Goal: Task Accomplishment & Management: Manage account settings

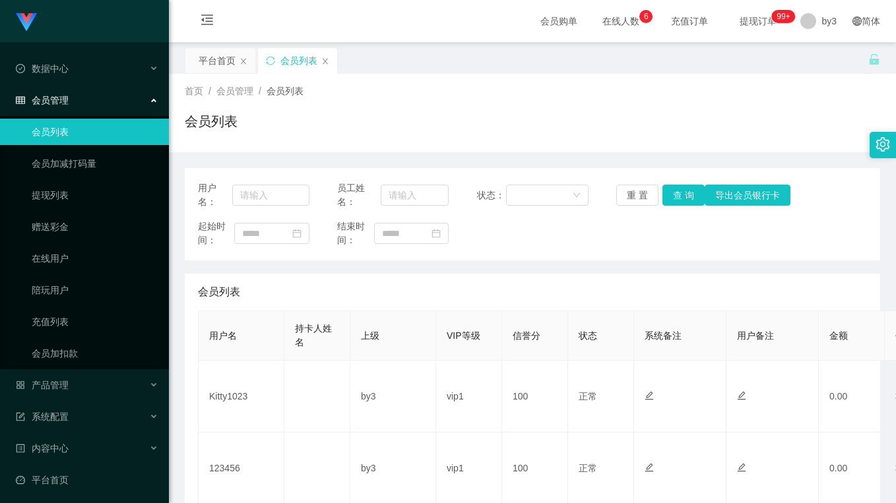
click at [475, 106] on div "首页 / 会员管理 / 会员列表 / 会员列表" at bounding box center [532, 112] width 695 height 57
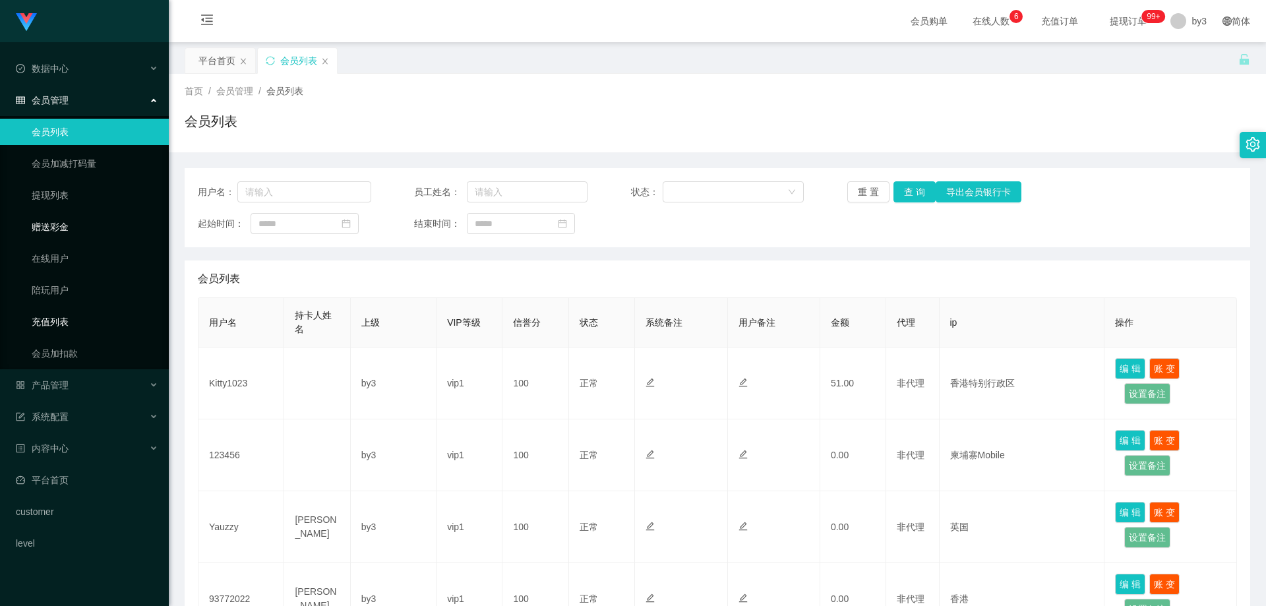
scroll to position [66, 0]
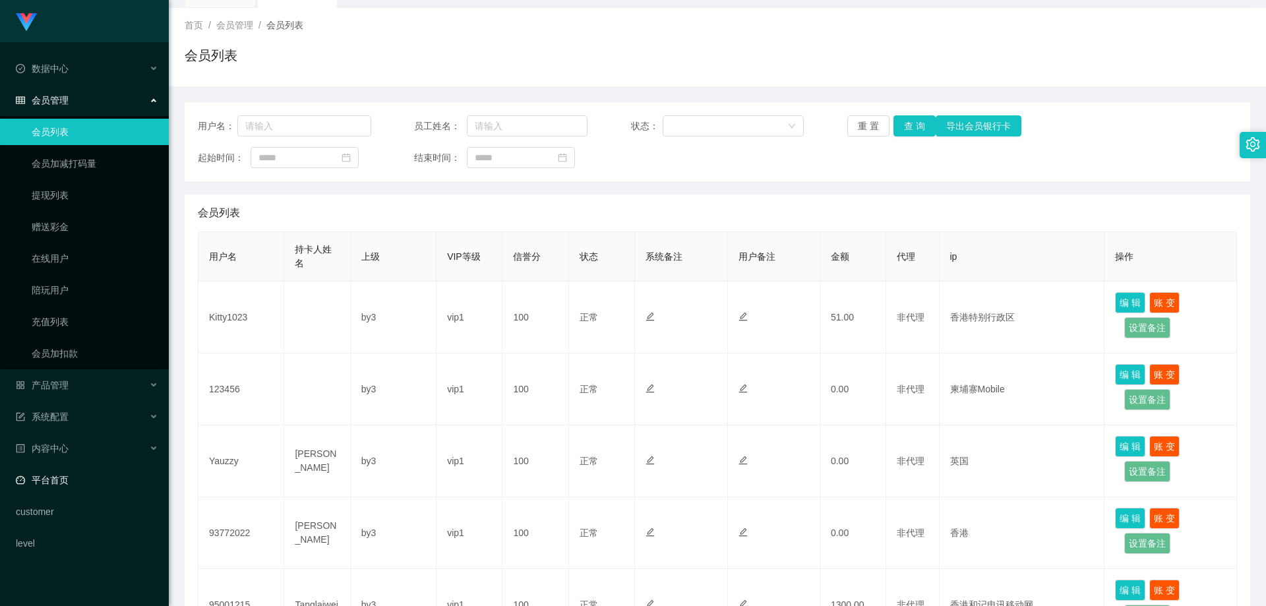
click at [83, 471] on link "平台首页" at bounding box center [87, 480] width 142 height 26
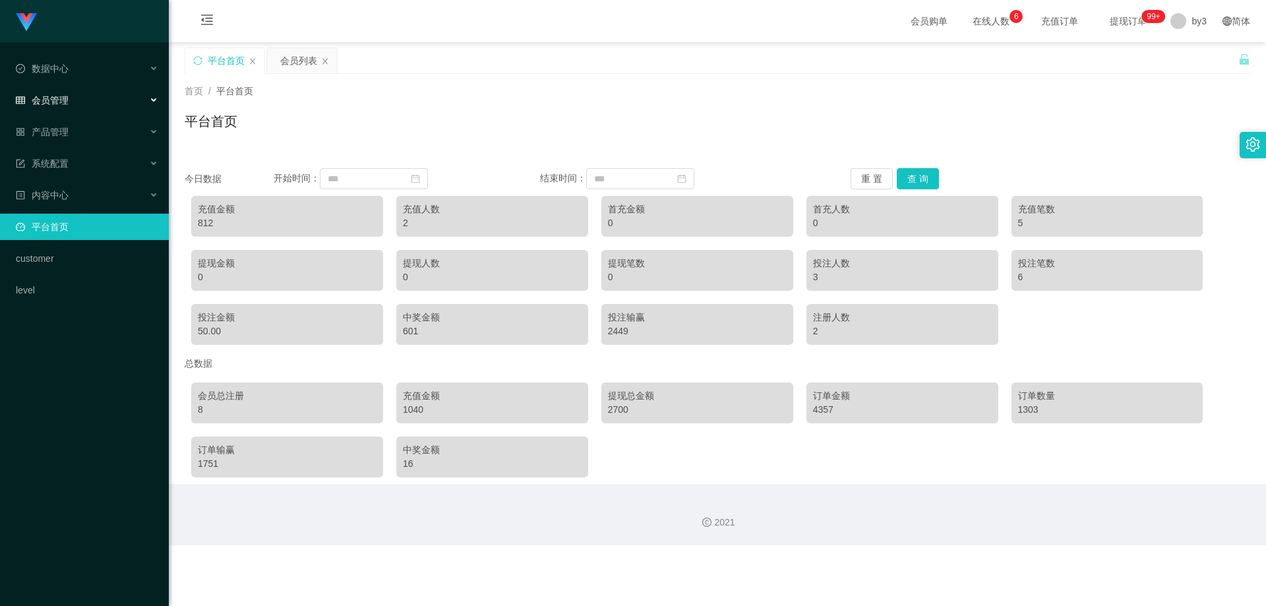
click at [88, 100] on div "会员管理" at bounding box center [84, 100] width 169 height 26
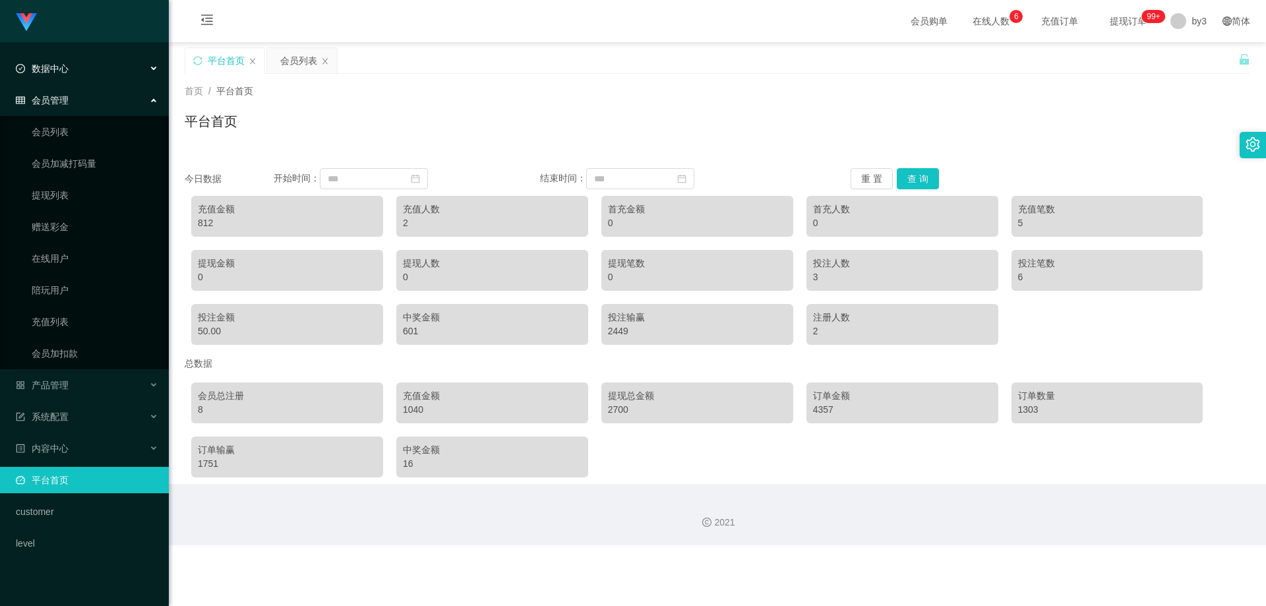
click at [94, 80] on div "数据中心" at bounding box center [84, 68] width 169 height 26
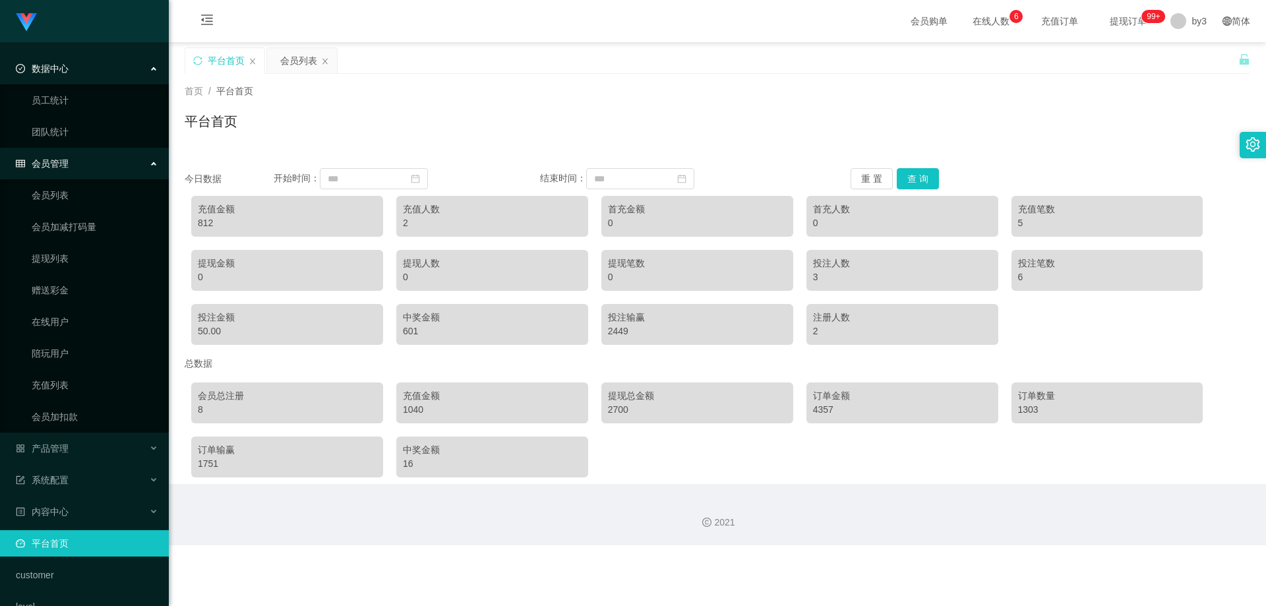
click at [71, 433] on ul "数据中心 员工统计 团队统计 会员管理 会员列表 会员加减打码量 提现列表 赠送彩金 在线用户 陪玩用户 充值列表 会员加扣款 产品管理 系统配置 内容中心 …" at bounding box center [84, 337] width 169 height 591
click at [62, 449] on span "产品管理" at bounding box center [42, 448] width 53 height 11
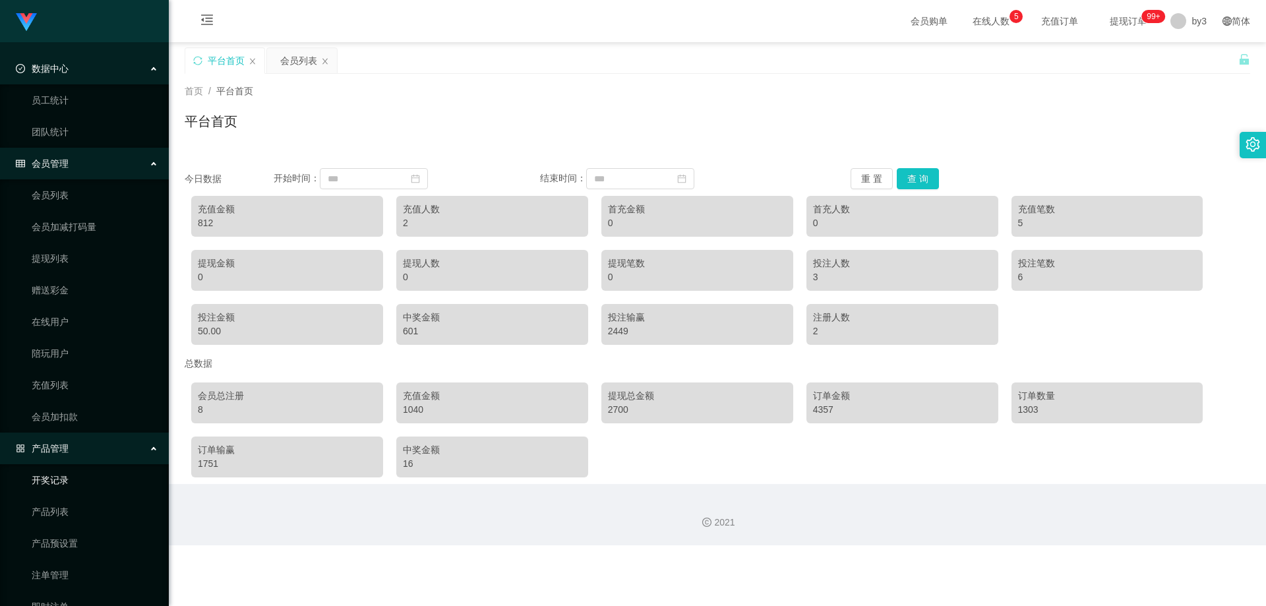
click at [64, 483] on link "开奖记录" at bounding box center [95, 480] width 127 height 26
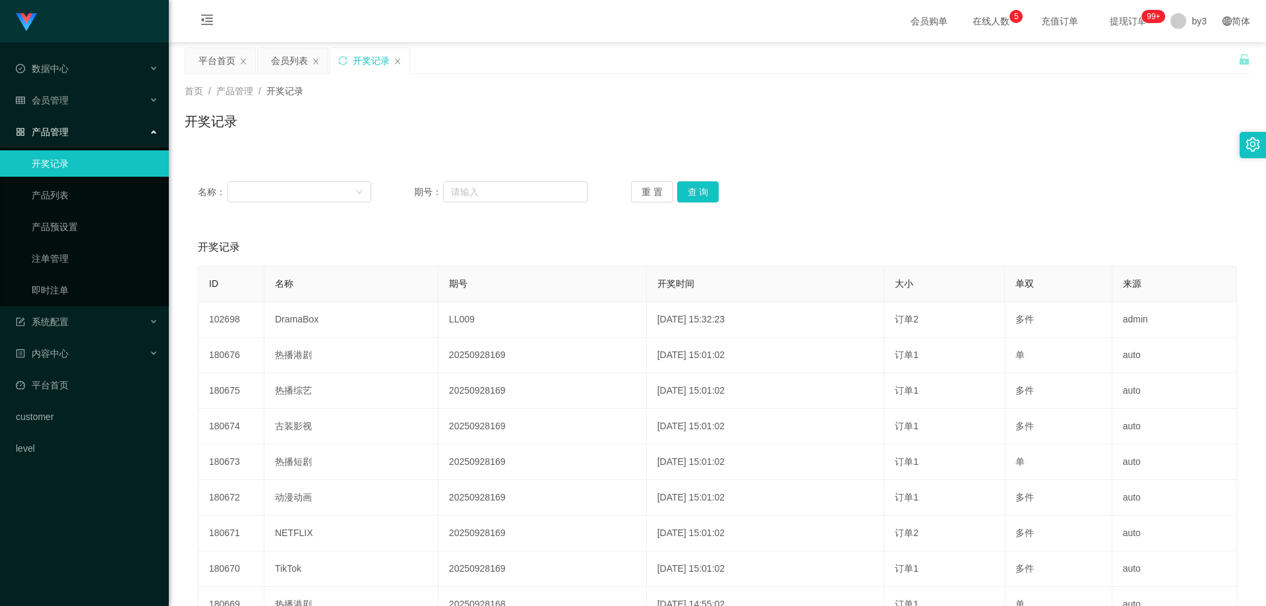
click at [544, 257] on div "开奖记录 添加开奖记录" at bounding box center [718, 247] width 1040 height 37
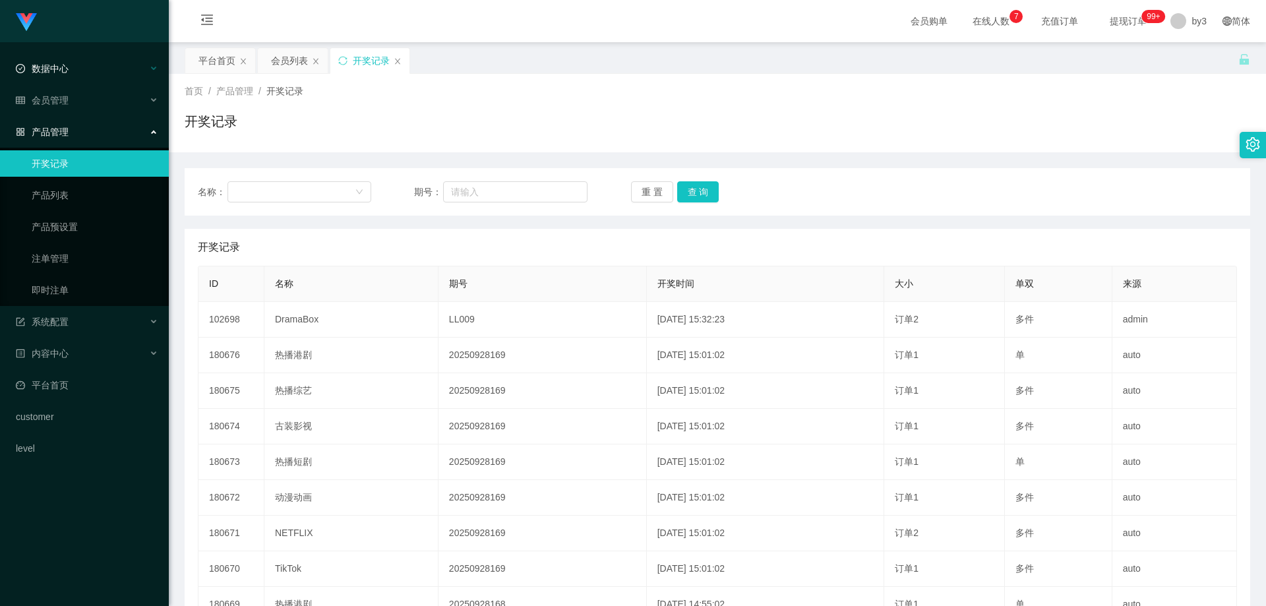
click at [97, 69] on div "数据中心" at bounding box center [84, 68] width 169 height 26
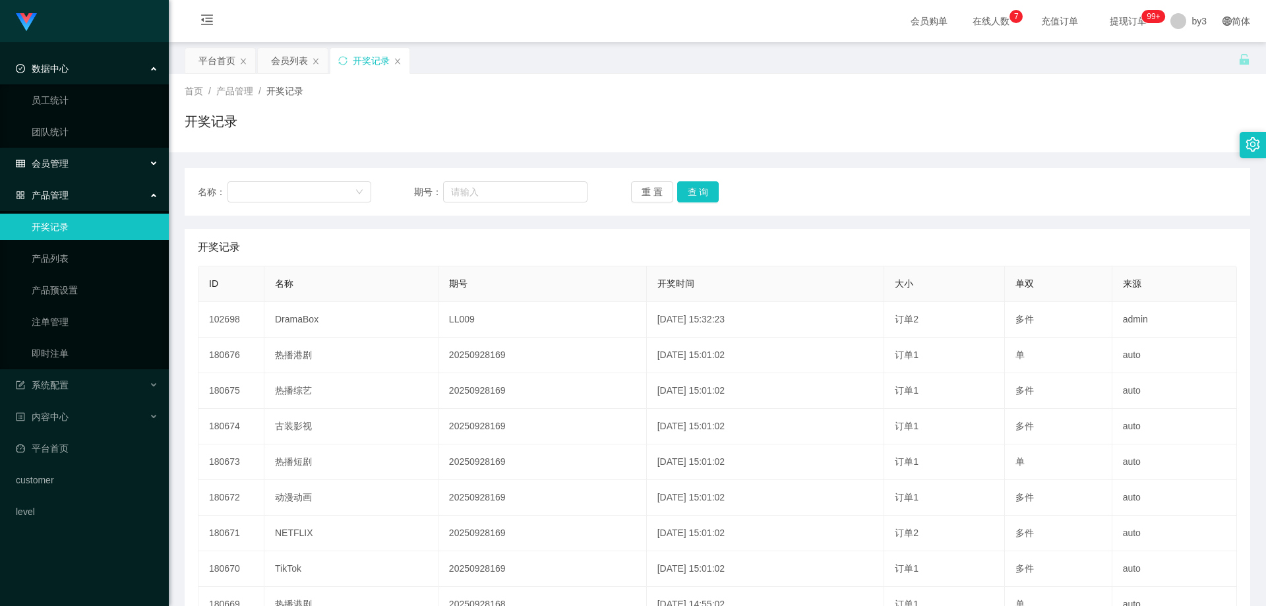
click at [86, 164] on div "会员管理" at bounding box center [84, 163] width 169 height 26
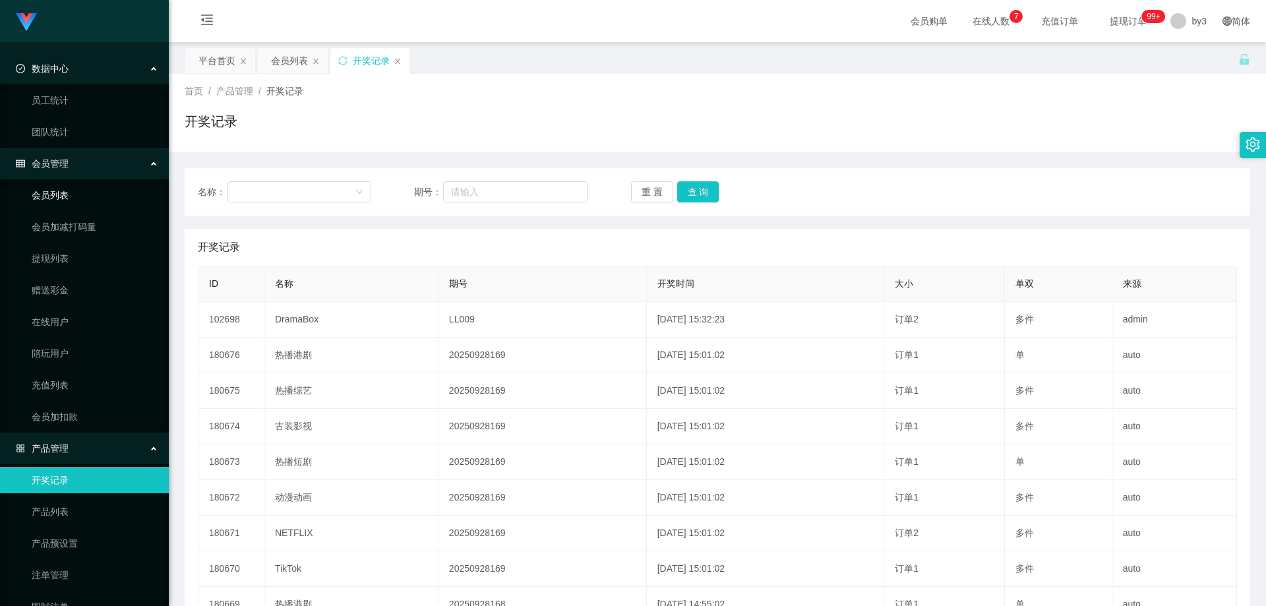
click at [90, 193] on link "会员列表" at bounding box center [95, 195] width 127 height 26
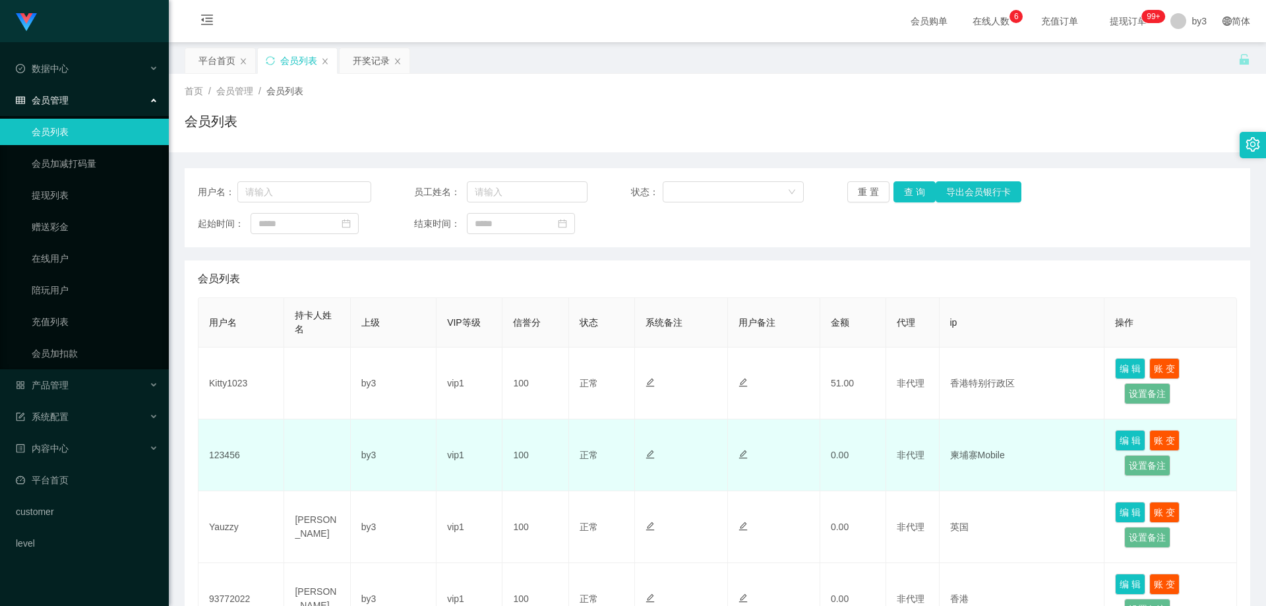
scroll to position [132, 0]
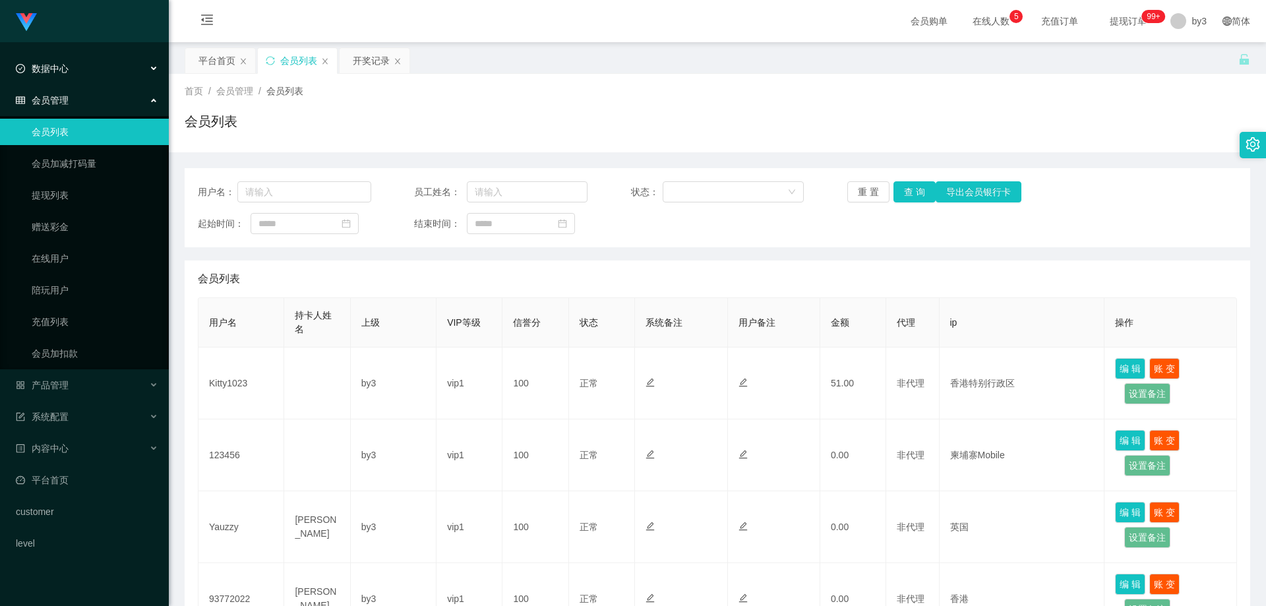
click at [67, 66] on span "数据中心" at bounding box center [42, 68] width 53 height 11
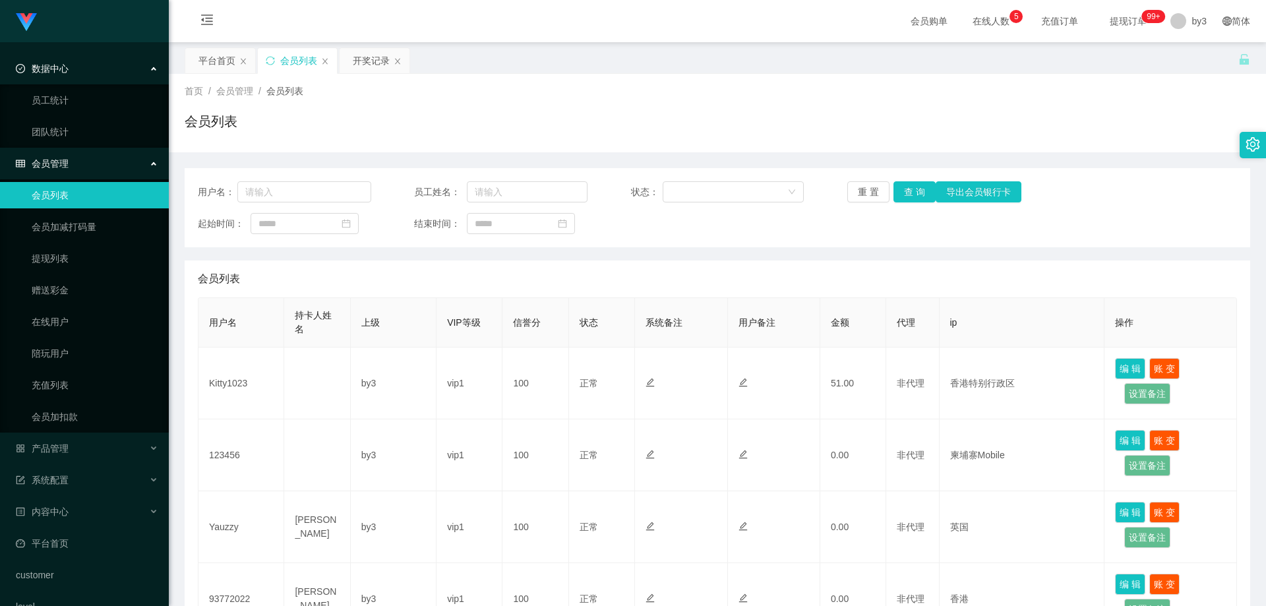
click at [79, 161] on div "会员管理" at bounding box center [84, 163] width 169 height 26
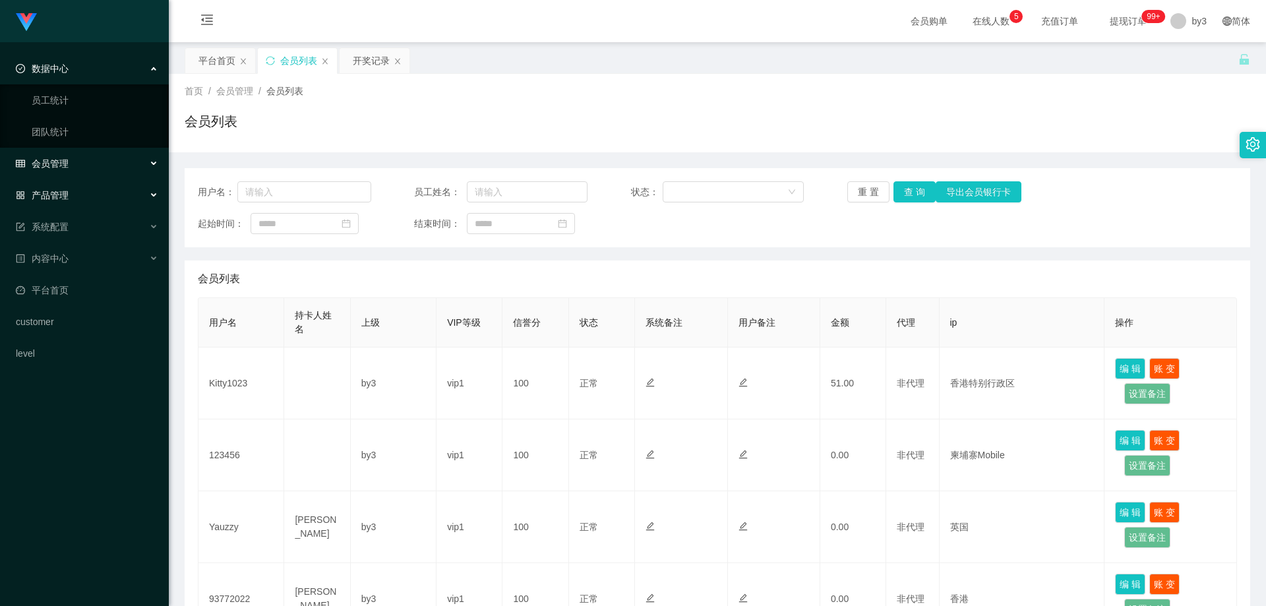
click at [81, 193] on div "产品管理" at bounding box center [84, 195] width 169 height 26
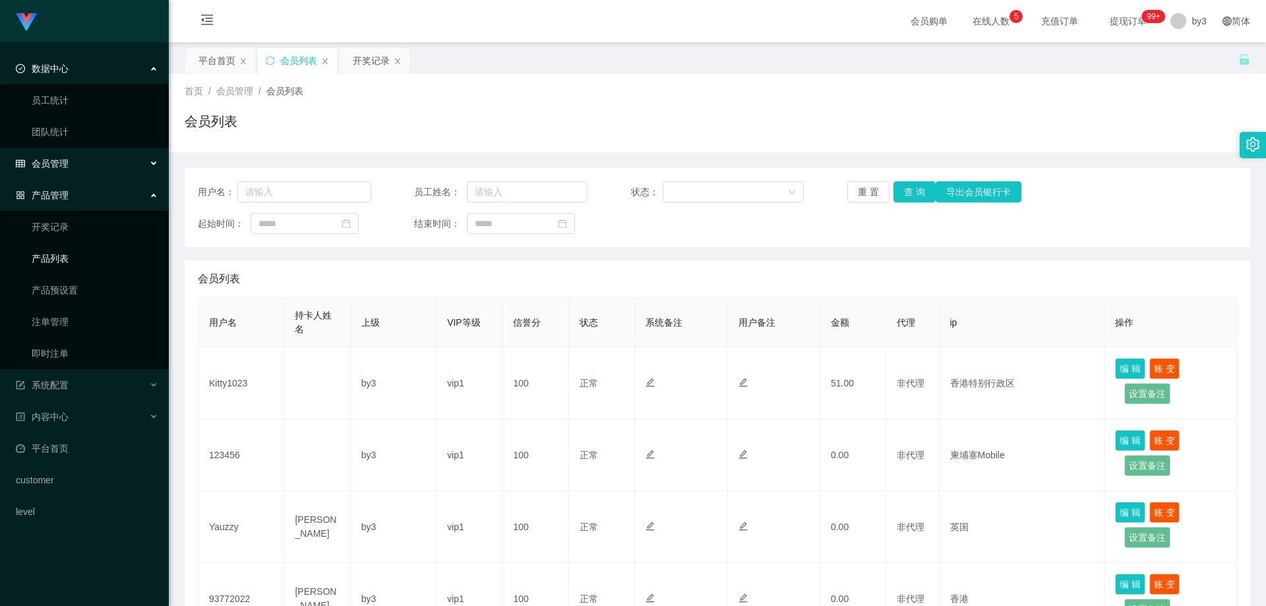
click at [73, 252] on link "产品列表" at bounding box center [95, 258] width 127 height 26
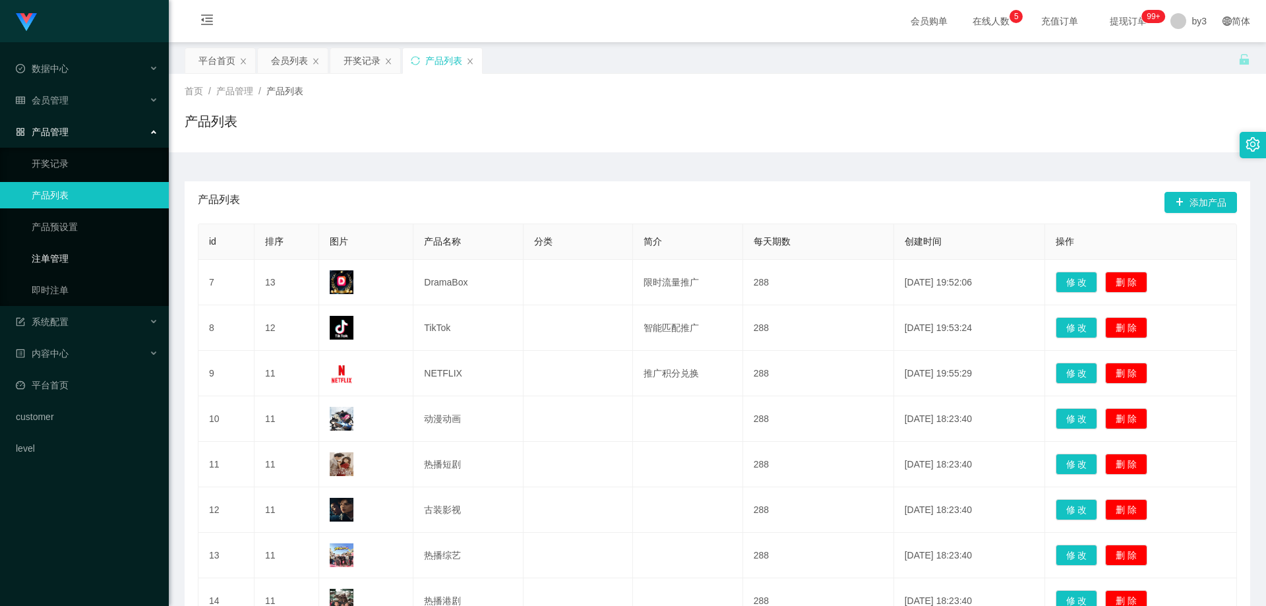
click at [57, 255] on link "注单管理" at bounding box center [95, 258] width 127 height 26
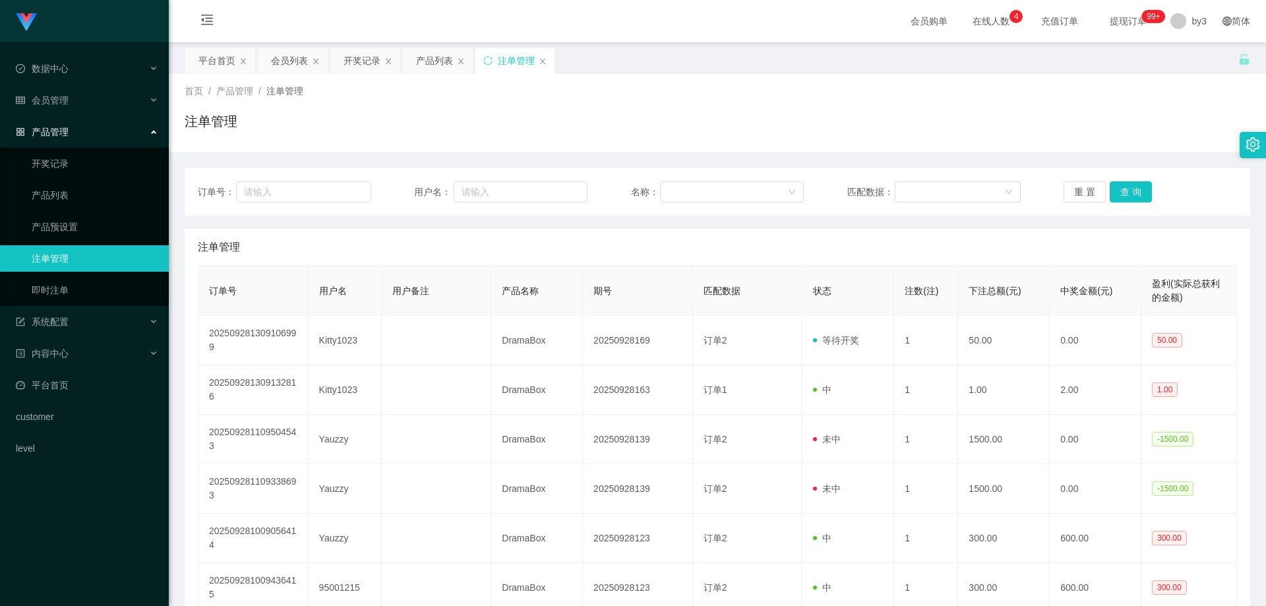
click at [77, 257] on link "注单管理" at bounding box center [95, 258] width 127 height 26
click at [65, 227] on link "产品预设置" at bounding box center [95, 227] width 127 height 26
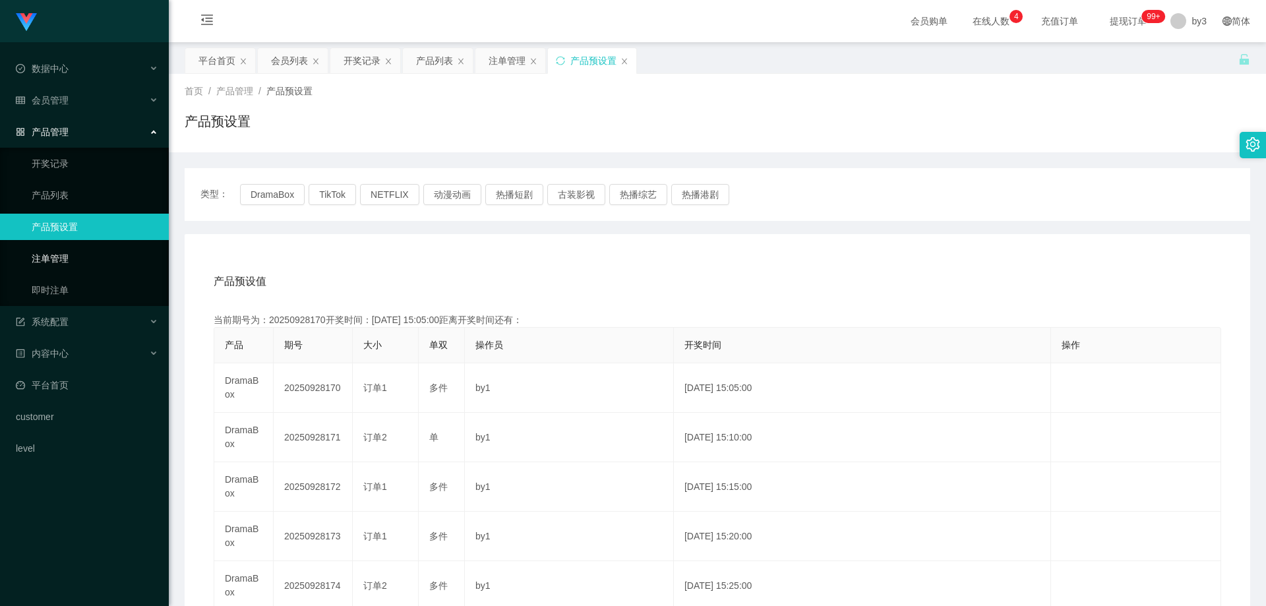
click at [80, 255] on link "注单管理" at bounding box center [95, 258] width 127 height 26
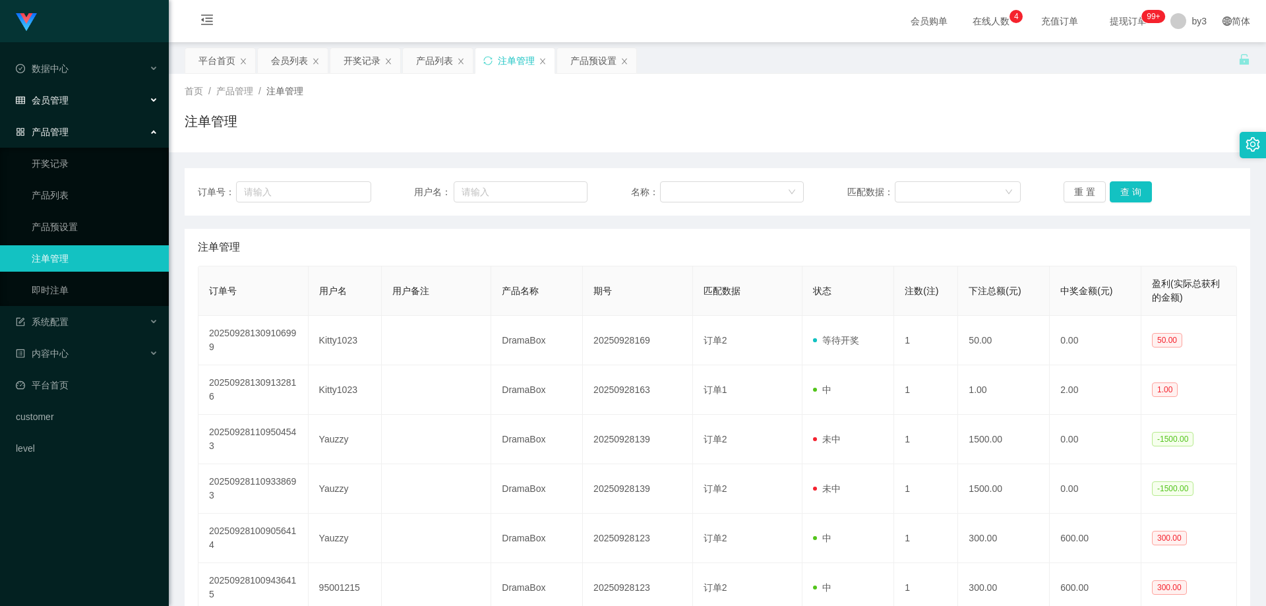
click at [104, 100] on div "会员管理" at bounding box center [84, 100] width 169 height 26
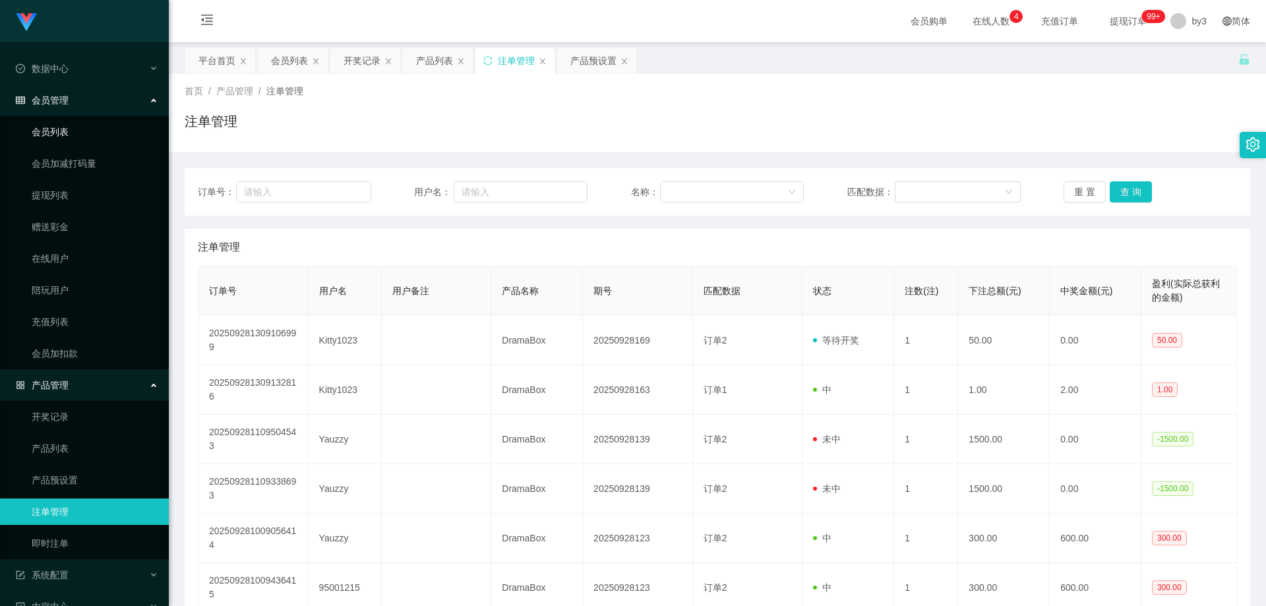
click at [115, 145] on link "会员列表" at bounding box center [95, 132] width 127 height 26
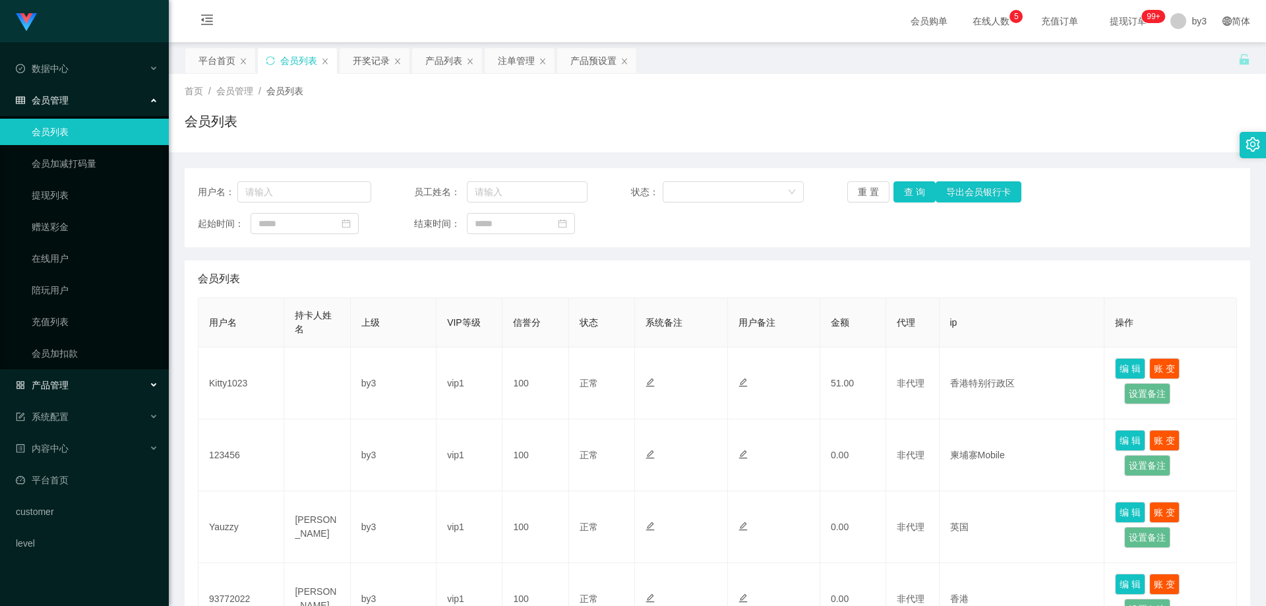
scroll to position [198, 0]
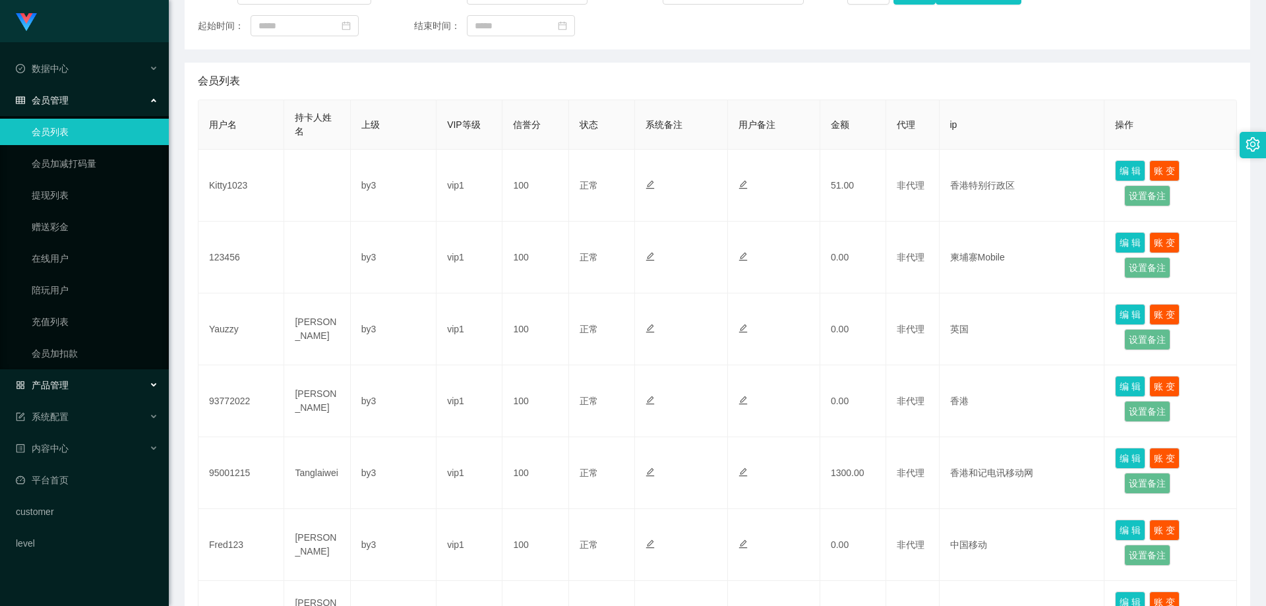
click at [73, 383] on div "产品管理" at bounding box center [84, 385] width 169 height 26
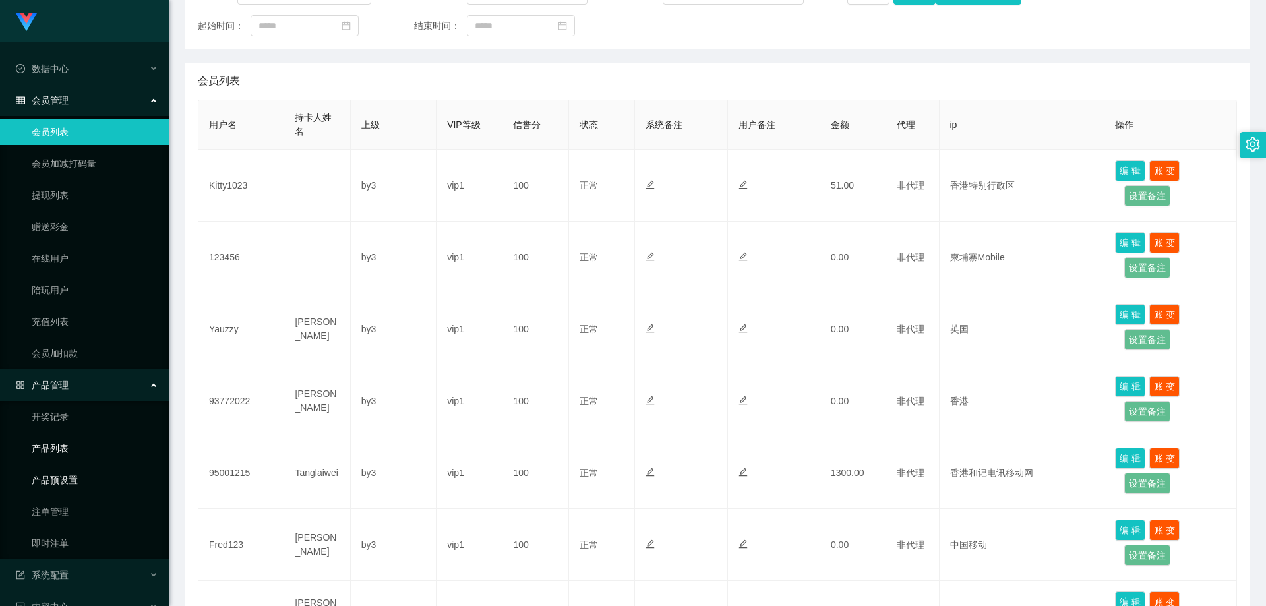
click at [73, 445] on link "产品列表" at bounding box center [95, 448] width 127 height 26
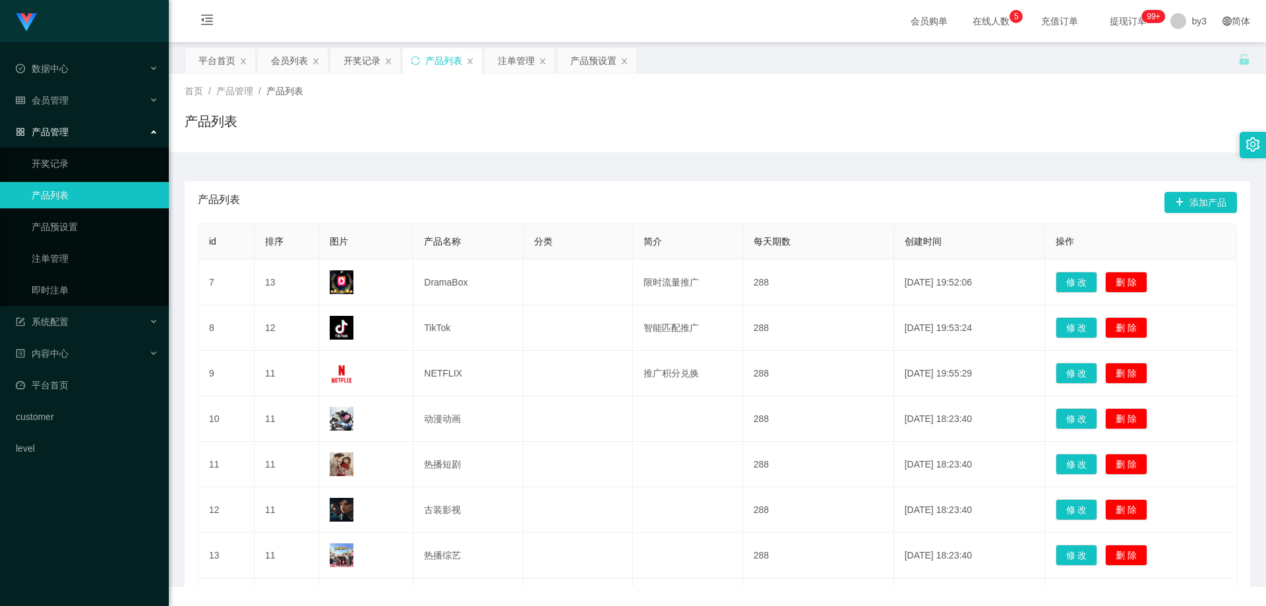
click at [68, 508] on div "DramaBox工作台代理端 数据中心 会员管理 会员列表 会员加减打码量 提现列表 赠送彩金 在线用户 陪玩用户 充值列表 会员加扣款 产品管理 开奖记录 …" at bounding box center [84, 303] width 169 height 606
click at [77, 261] on link "注单管理" at bounding box center [95, 258] width 127 height 26
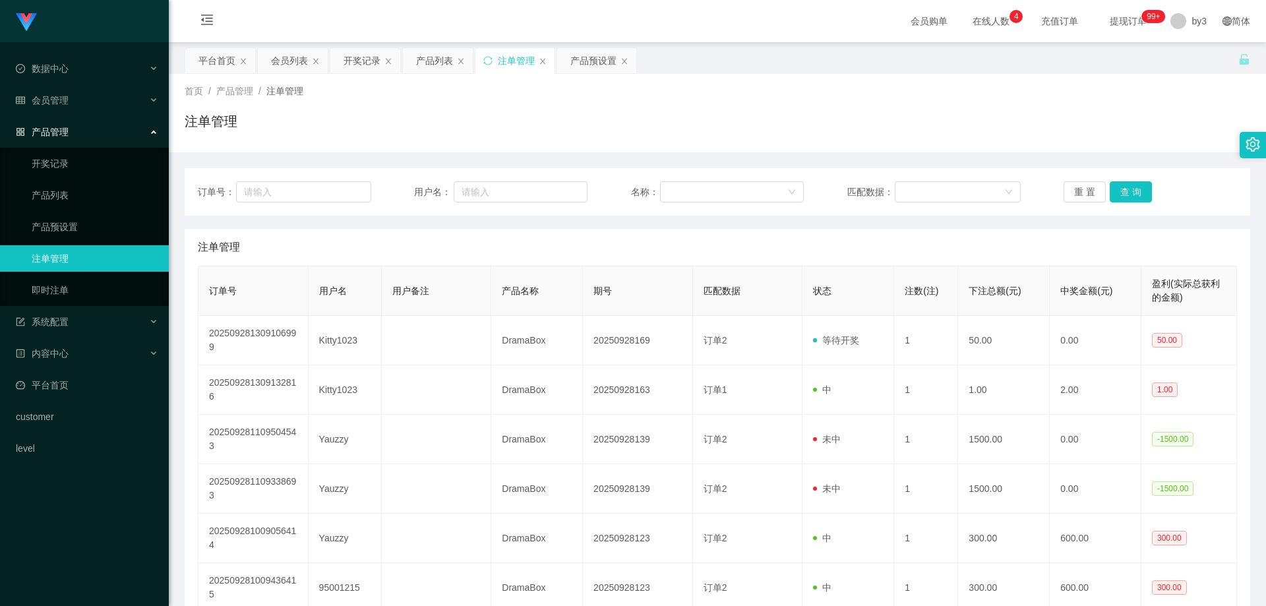
click at [720, 109] on div "首页 / 产品管理 / 注单管理 / 注单管理" at bounding box center [718, 112] width 1066 height 57
click at [80, 106] on div "会员管理" at bounding box center [84, 100] width 169 height 26
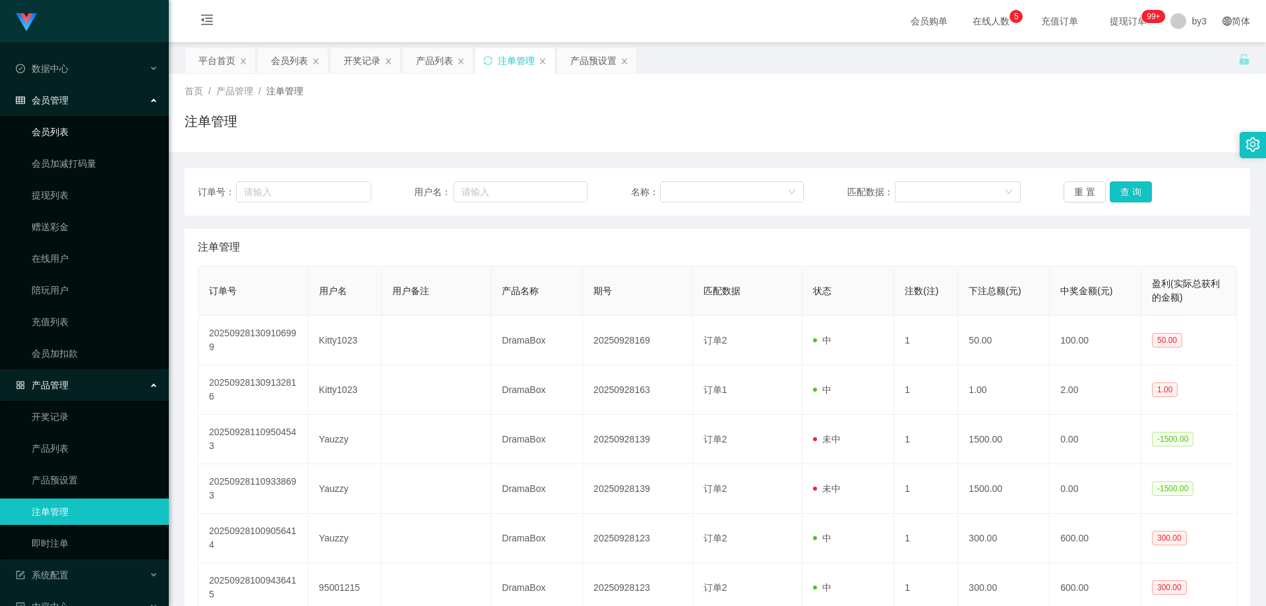
click at [86, 140] on link "会员列表" at bounding box center [95, 132] width 127 height 26
